Goal: Register for event/course

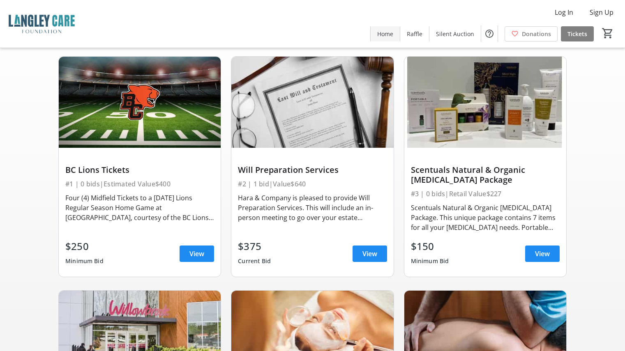
click at [383, 30] on span "Home" at bounding box center [385, 34] width 16 height 9
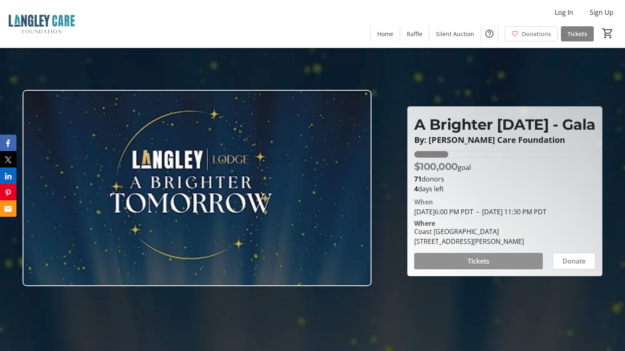
click at [494, 271] on span at bounding box center [478, 262] width 129 height 20
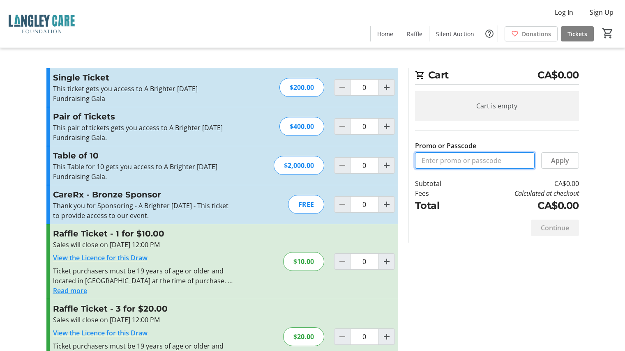
click at [472, 162] on input "Promo or Passcode" at bounding box center [475, 160] width 120 height 16
type input "Brighter [DATE] Free"
click at [566, 162] on span "Apply" at bounding box center [560, 161] width 18 height 10
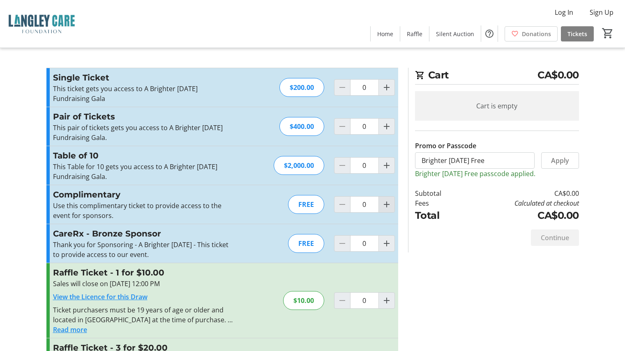
click at [386, 203] on mat-icon "Increment by one" at bounding box center [387, 205] width 10 height 10
type input "1"
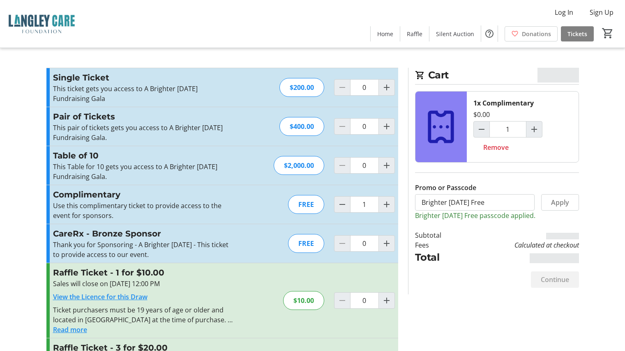
click at [558, 235] on span at bounding box center [562, 236] width 33 height 7
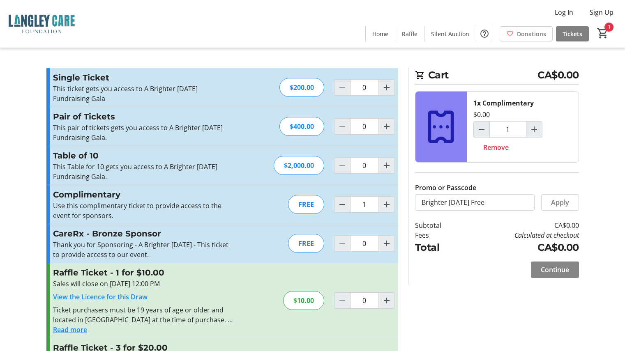
click at [560, 269] on span "Continue" at bounding box center [555, 270] width 28 height 10
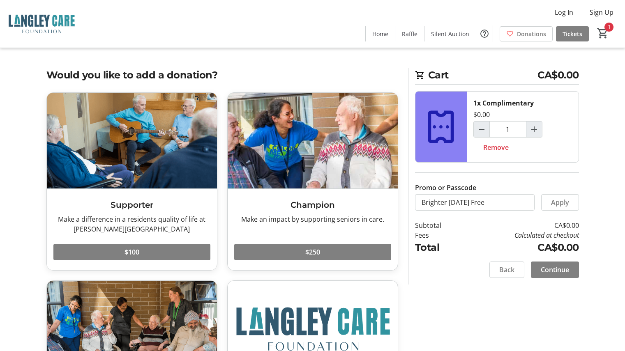
click at [561, 269] on span "Continue" at bounding box center [555, 270] width 28 height 10
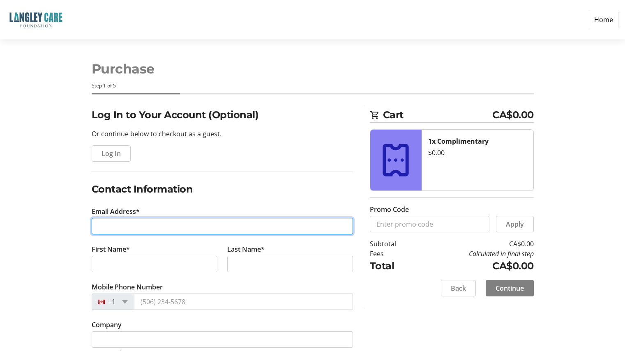
click at [138, 225] on input "Email Address*" at bounding box center [222, 226] width 261 height 16
type input "[EMAIL_ADDRESS][DOMAIN_NAME]"
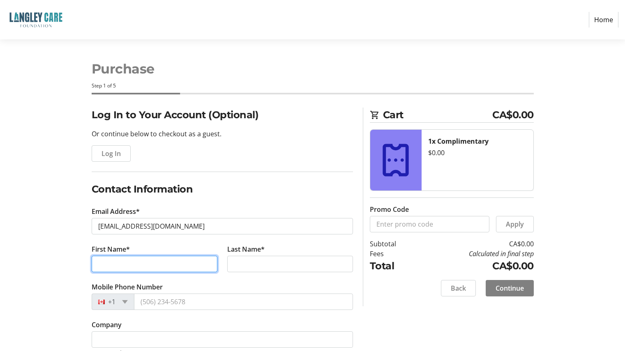
click at [157, 262] on input "First Name*" at bounding box center [155, 264] width 126 height 16
type input "[PERSON_NAME]"
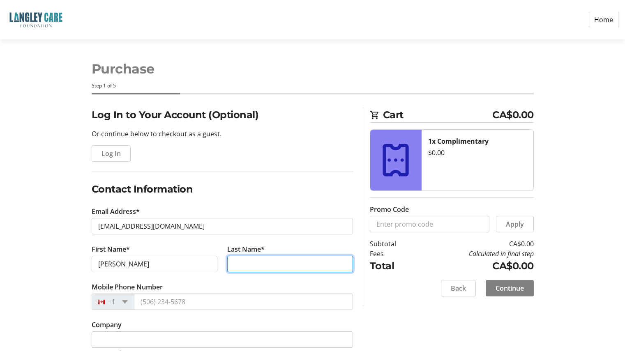
click at [268, 268] on input "Last Name*" at bounding box center [290, 264] width 126 height 16
type input "[PERSON_NAME]"
click at [25, 215] on section "Purchase Step 1 of 5 Cart CA$0.00 1x Complimentary $0.00 Promo Code Apply Subto…" at bounding box center [312, 208] width 625 height 338
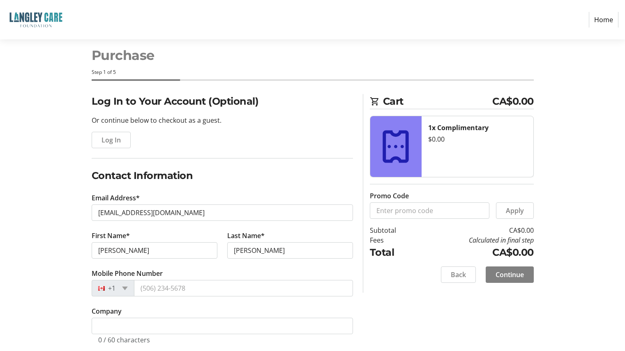
scroll to position [26, 0]
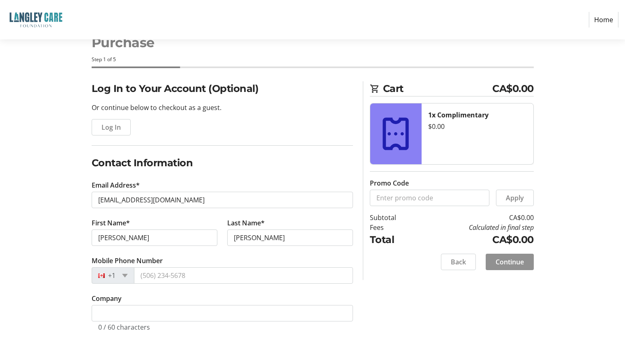
click at [523, 259] on span "Continue" at bounding box center [510, 262] width 28 height 10
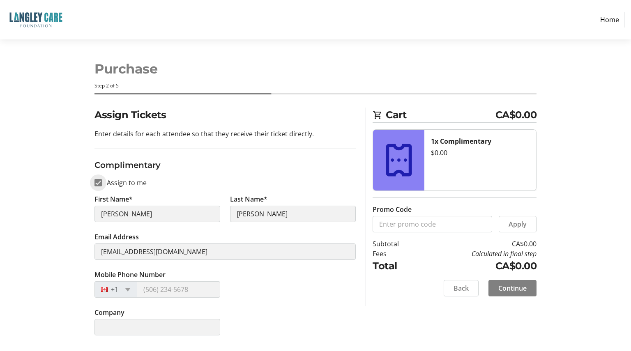
click at [102, 182] on input "Assign to me" at bounding box center [98, 182] width 7 height 7
checkbox input "false"
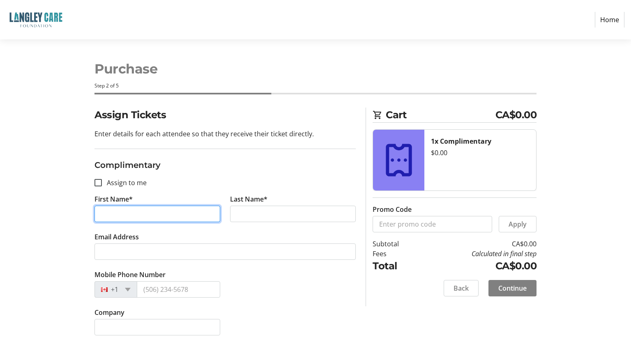
drag, startPoint x: 159, startPoint y: 214, endPoint x: 71, endPoint y: 210, distance: 88.5
click at [71, 210] on div "Assign Tickets Enter details for each attendee so that they receive their ticke…" at bounding box center [315, 227] width 543 height 238
type input "[PERSON_NAME]"
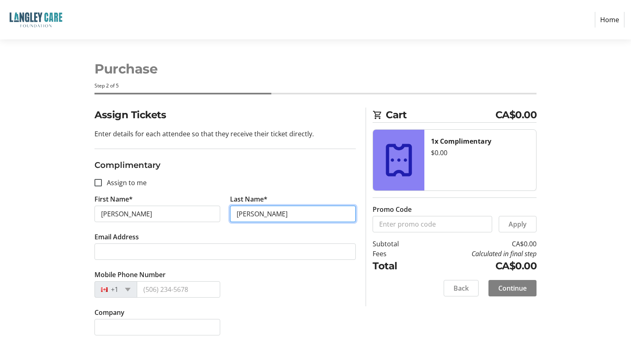
type input "[PERSON_NAME]"
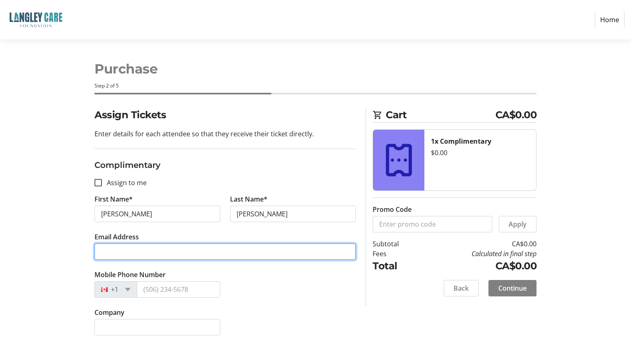
click at [144, 256] on input "Email Address" at bounding box center [225, 252] width 261 height 16
paste input "[EMAIL_ADDRESS][DOMAIN_NAME]"
type input "[EMAIL_ADDRESS][DOMAIN_NAME]"
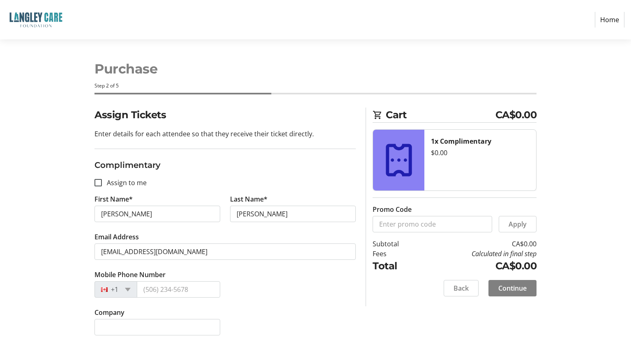
click at [63, 179] on div "Assign Tickets Enter details for each attendee so that they receive their ticke…" at bounding box center [315, 227] width 543 height 238
click at [305, 287] on div "Mobile Phone Number +1" at bounding box center [225, 289] width 271 height 38
click at [518, 288] on span "Continue" at bounding box center [513, 289] width 28 height 10
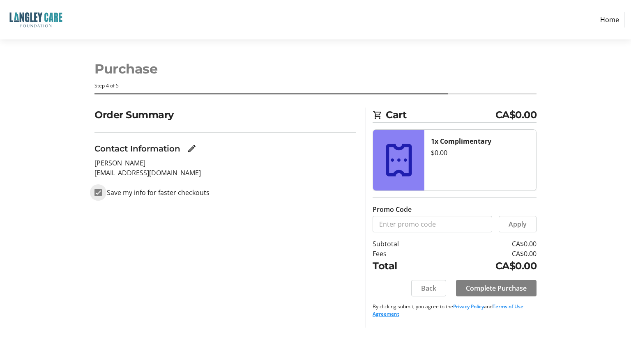
click at [99, 193] on input "Save my info for faster checkouts" at bounding box center [98, 192] width 7 height 7
checkbox input "false"
click at [179, 257] on div "Order Summary Contact Information [PERSON_NAME] [EMAIL_ADDRESS][DOMAIN_NAME] Sa…" at bounding box center [225, 218] width 271 height 220
click at [500, 286] on span "Complete Purchase" at bounding box center [496, 289] width 61 height 10
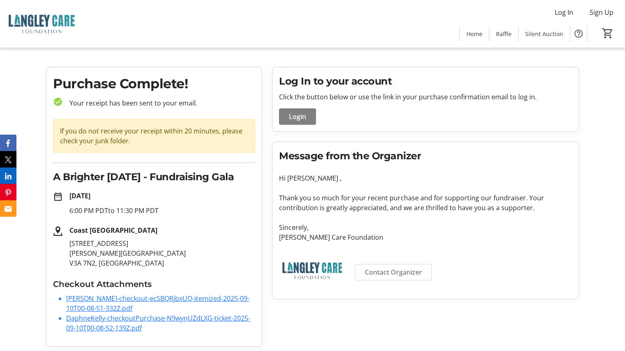
scroll to position [10, 0]
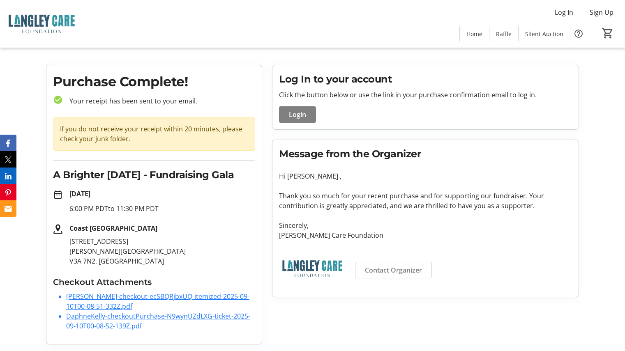
click at [87, 320] on link "DaphneKelly-checkoutPurchase-N9wynUZdLXG-ticket-2025-09-10T00-08-52-139Z.pdf" at bounding box center [158, 321] width 184 height 19
